Goal: Task Accomplishment & Management: Complete application form

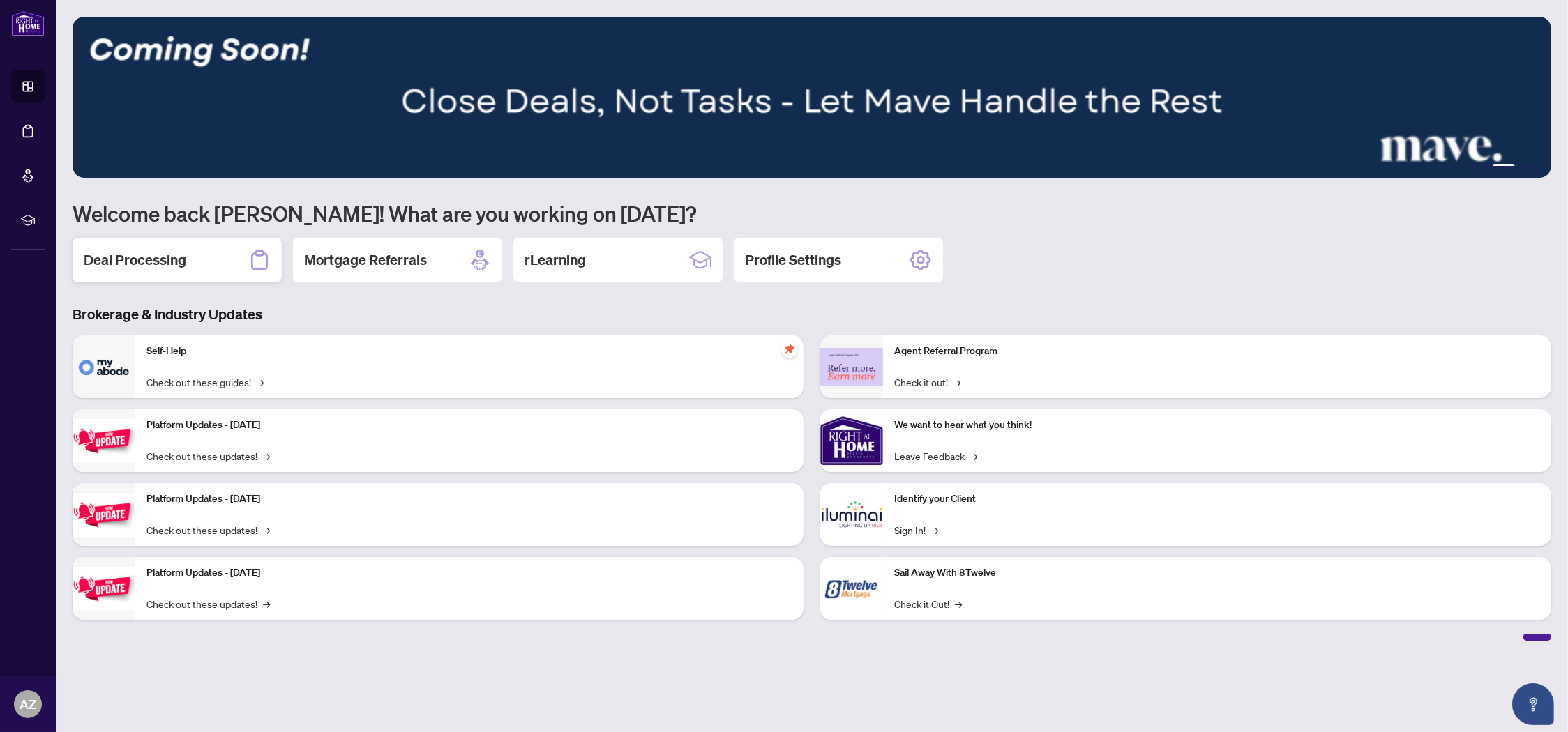
click at [150, 258] on h2 "Deal Processing" at bounding box center [134, 260] width 103 height 20
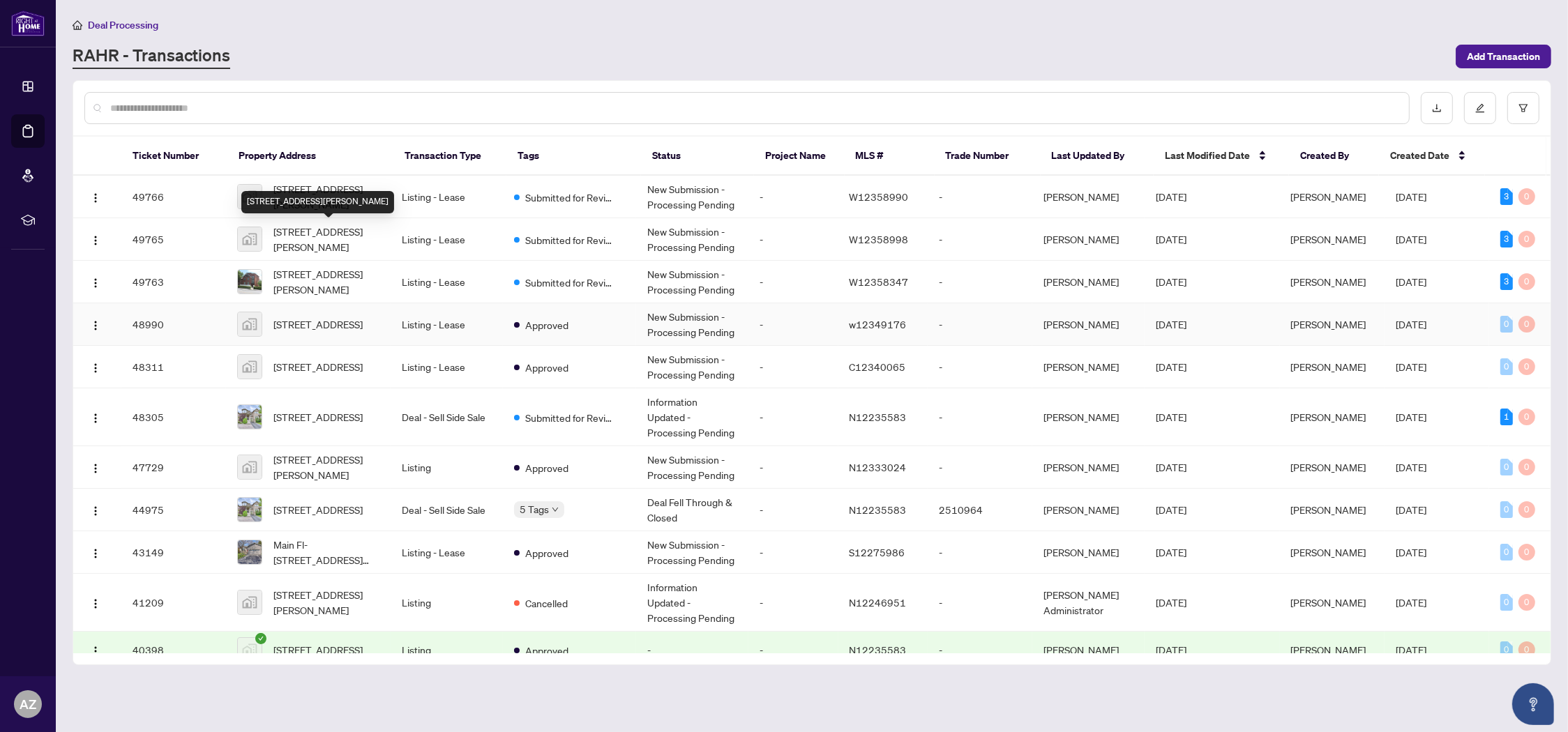
scroll to position [38, 0]
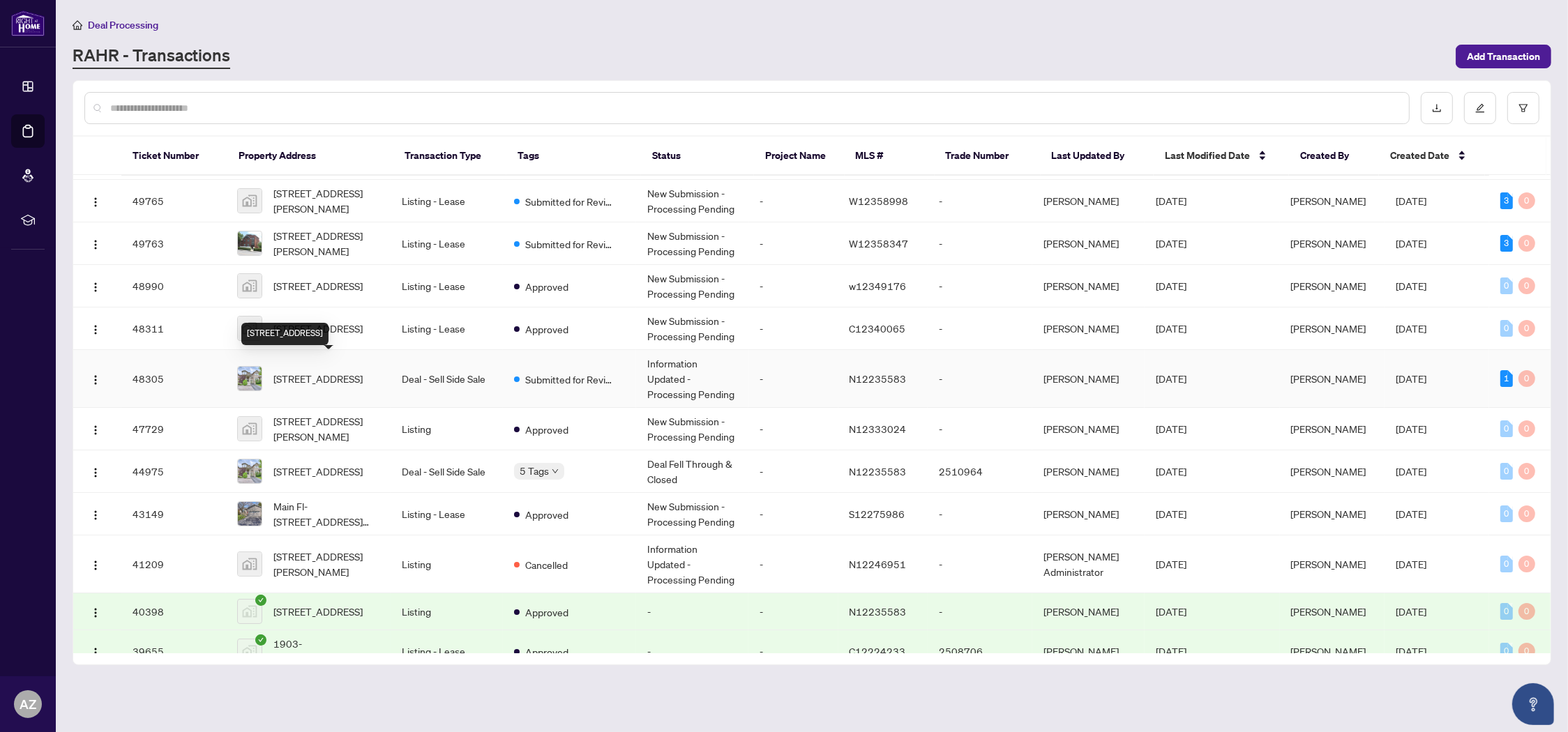
click at [314, 371] on span "[STREET_ADDRESS]" at bounding box center [318, 378] width 89 height 16
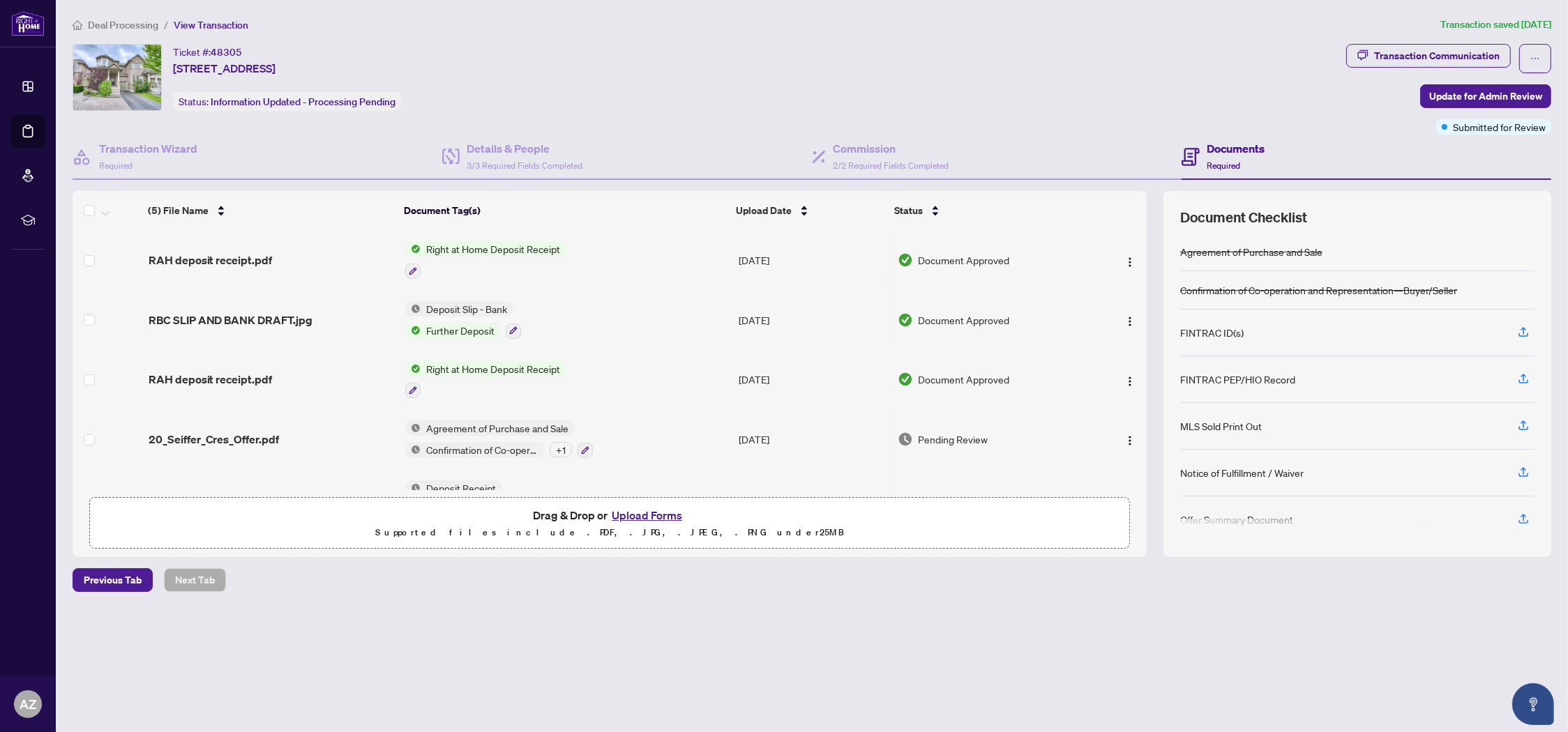
click at [641, 515] on button "Upload Forms" at bounding box center [647, 516] width 79 height 18
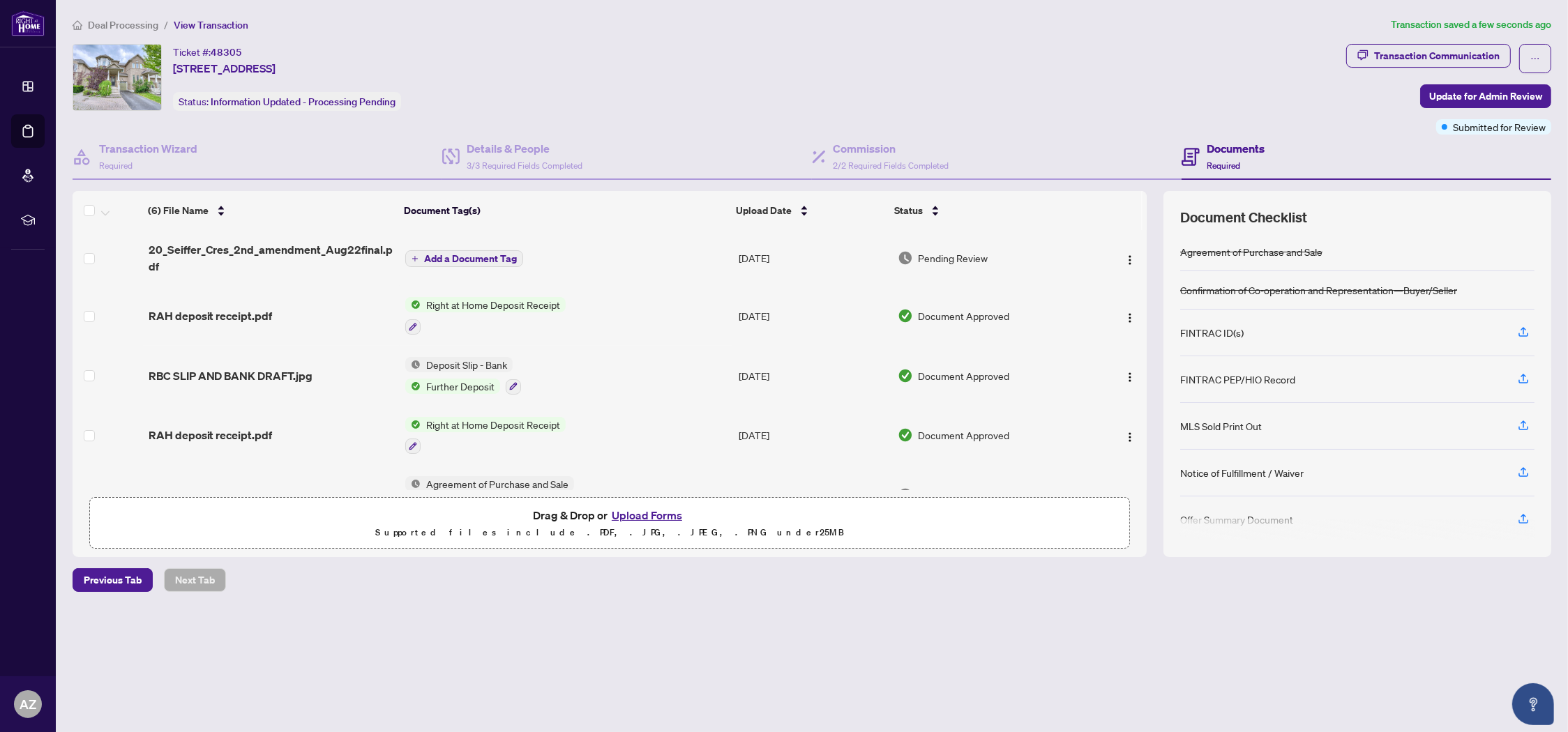
click at [464, 254] on span "Add a Document Tag" at bounding box center [470, 259] width 93 height 10
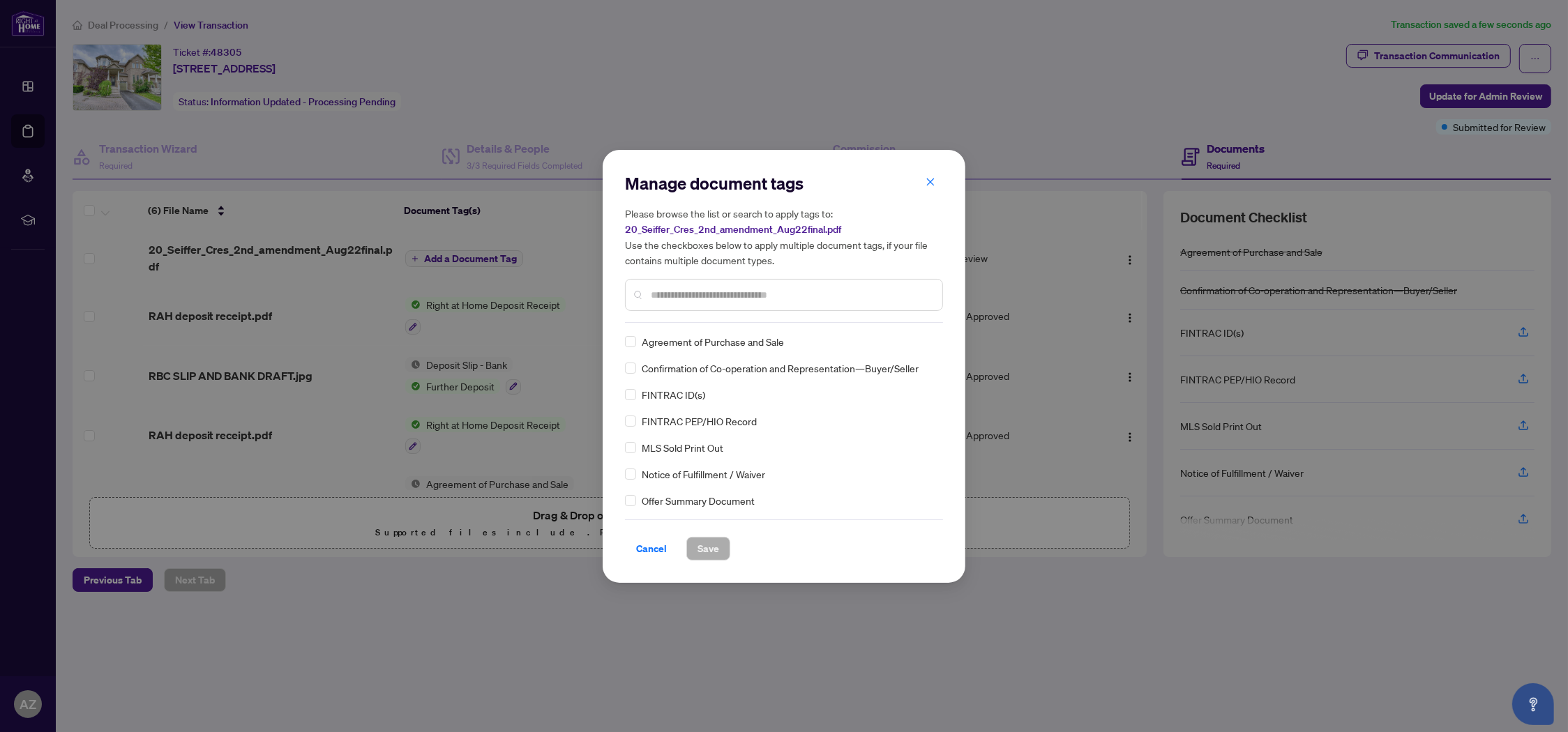
drag, startPoint x: 655, startPoint y: 312, endPoint x: 661, endPoint y: 317, distance: 7.8
click at [657, 315] on div "Manage document tags Please browse the list or search to apply tags to: 20_Seif…" at bounding box center [784, 247] width 318 height 151
click at [659, 294] on input "text" at bounding box center [791, 295] width 280 height 16
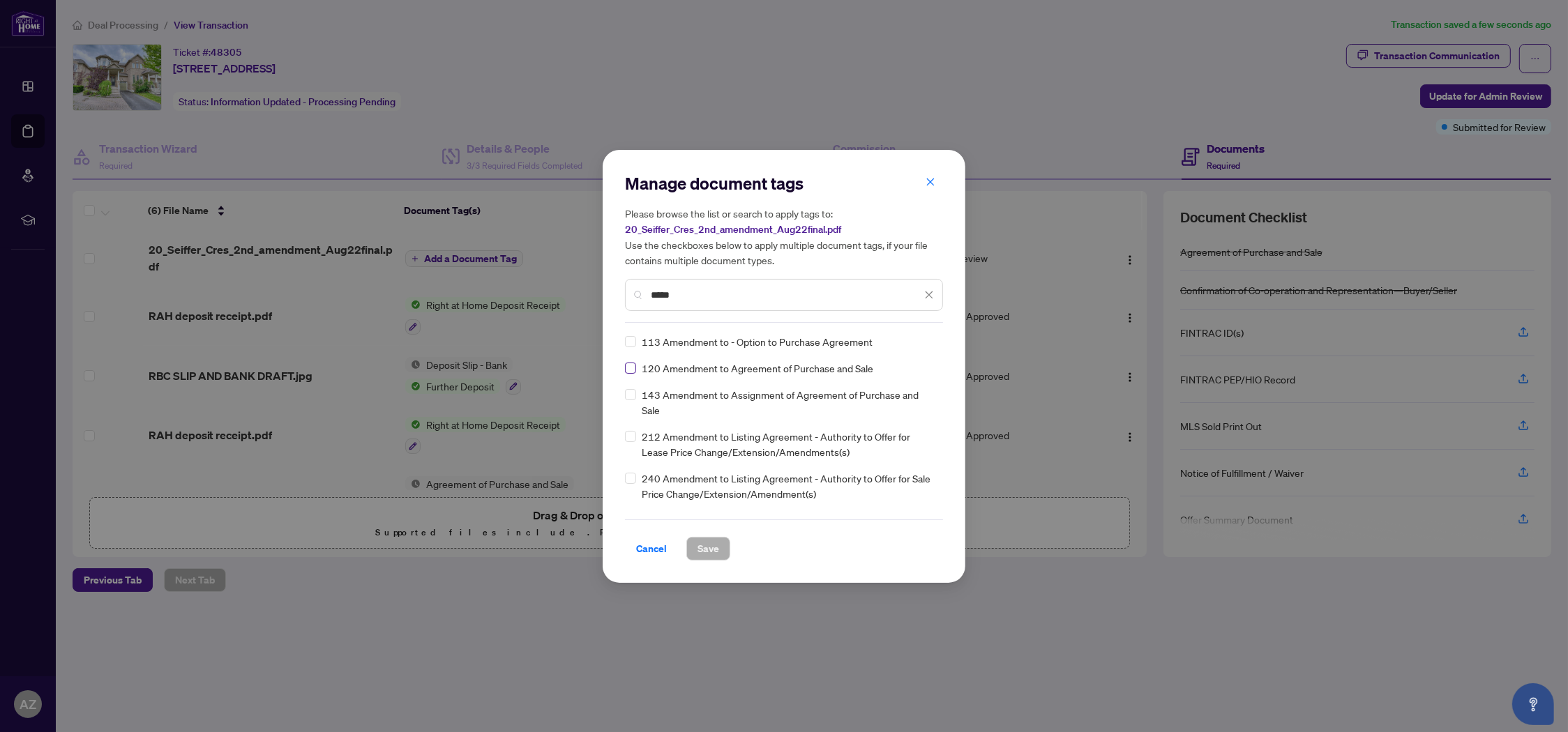
type input "*****"
click at [627, 368] on span at bounding box center [630, 368] width 11 height 11
click at [713, 551] on span "Save" at bounding box center [708, 549] width 22 height 23
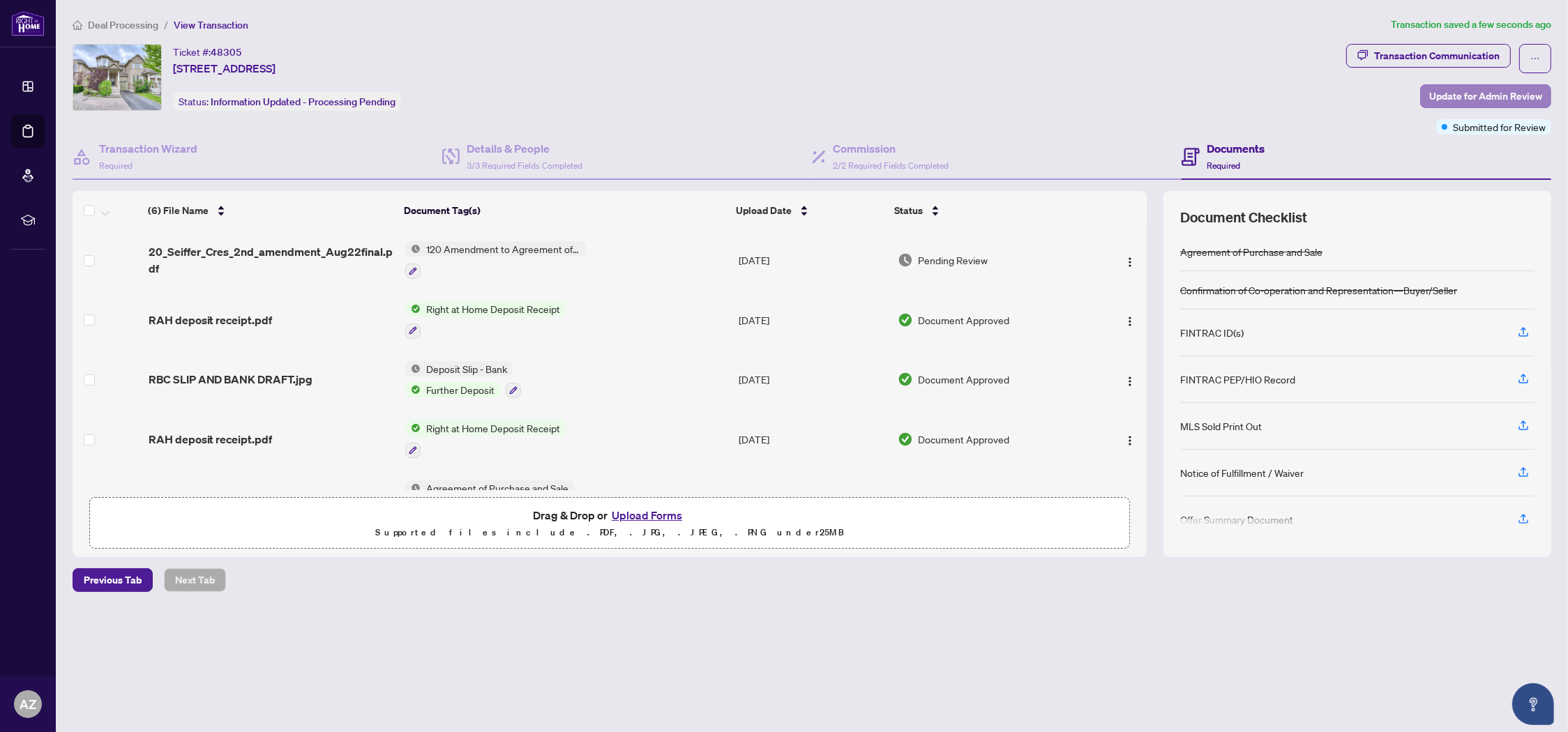
click at [1476, 95] on span "Update for Admin Review" at bounding box center [1486, 96] width 113 height 23
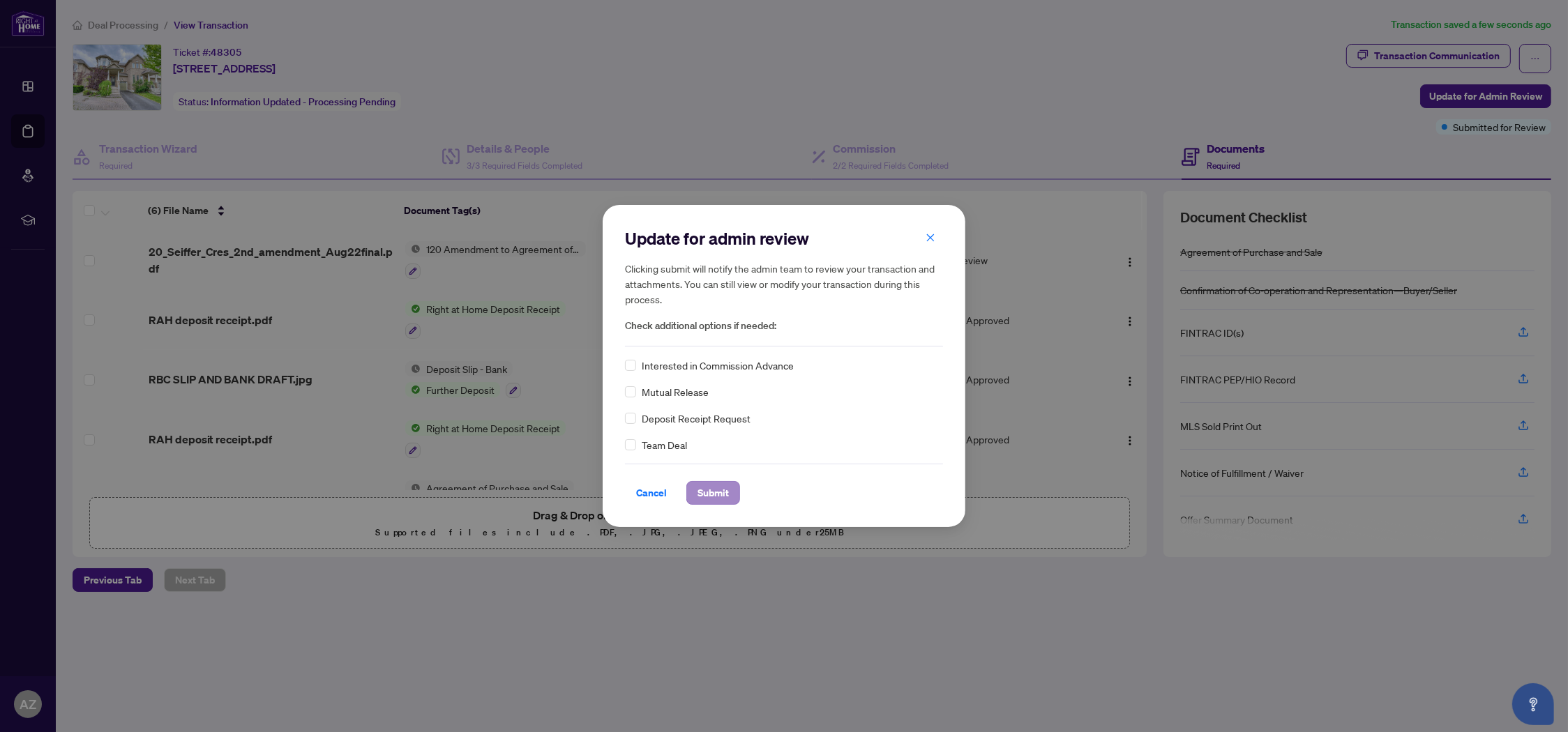
click at [710, 489] on span "Submit" at bounding box center [713, 493] width 31 height 23
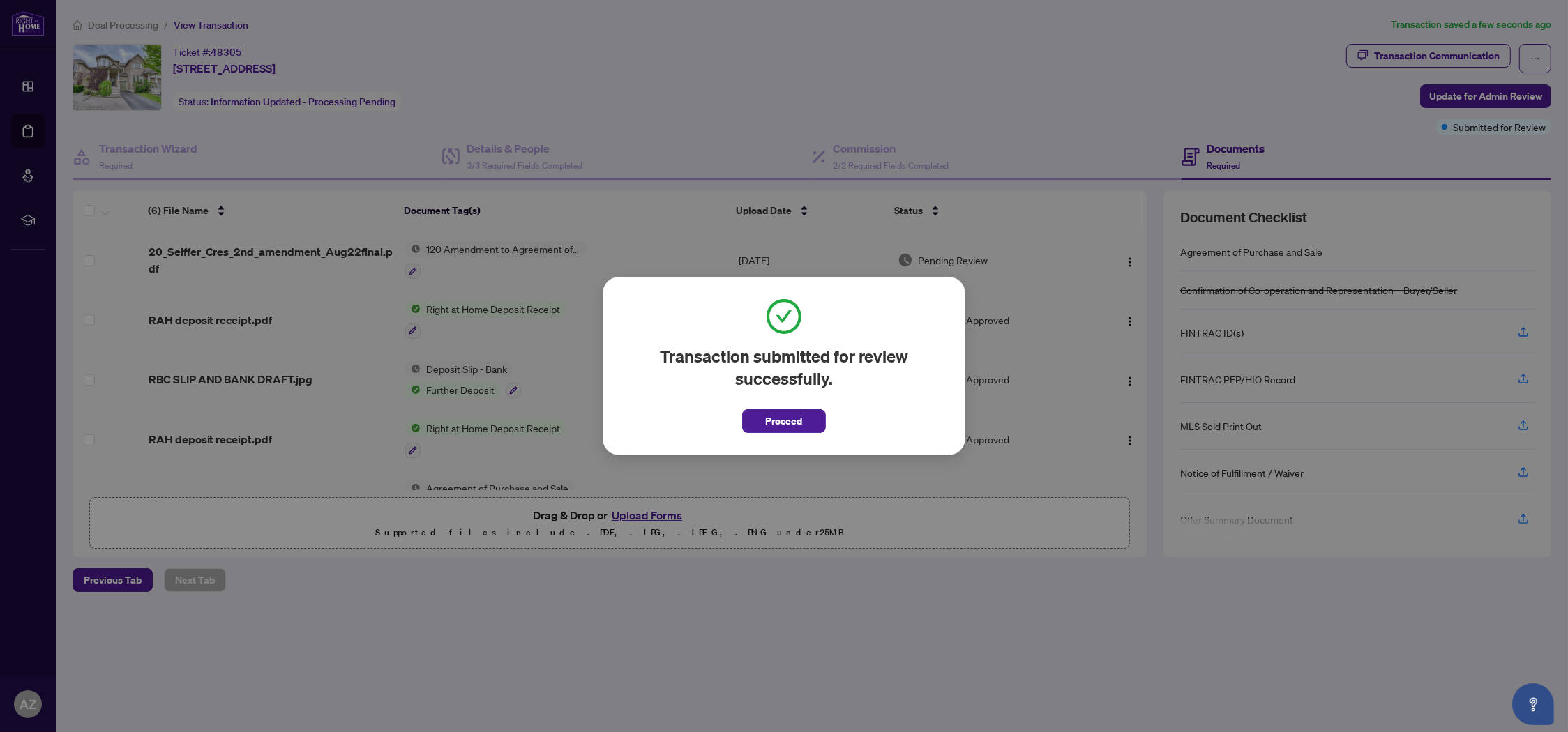
drag, startPoint x: 773, startPoint y: 419, endPoint x: 454, endPoint y: 94, distance: 455.4
click at [772, 419] on span "Proceed" at bounding box center [784, 422] width 37 height 23
